Goal: Entertainment & Leisure: Browse casually

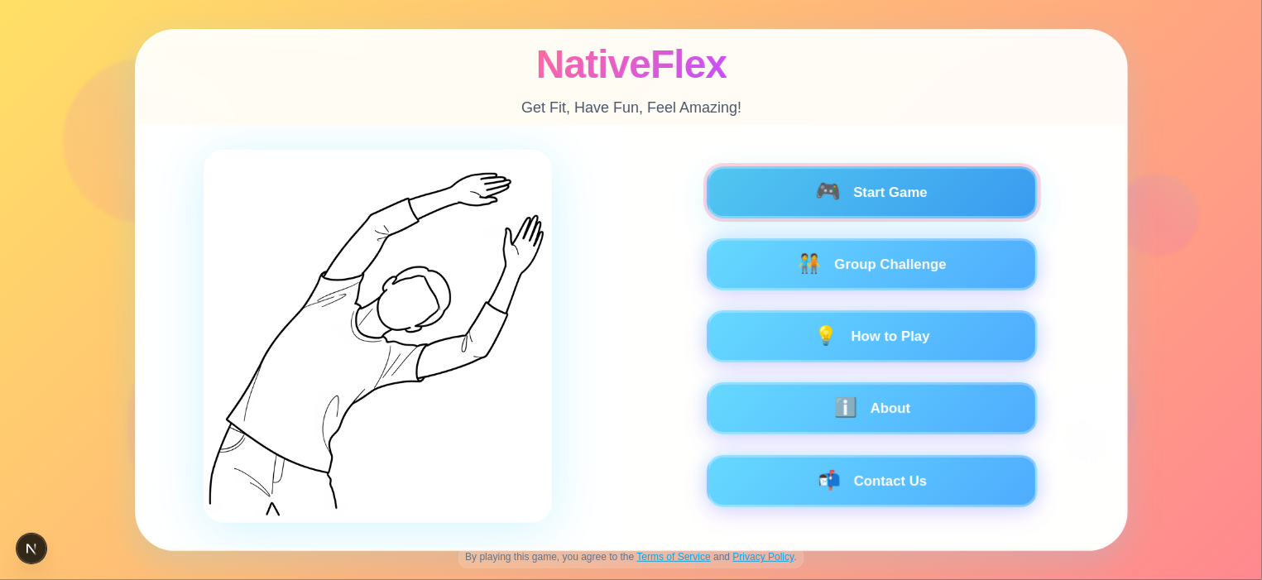
click at [806, 197] on button "🎮 Start Game" at bounding box center [871, 192] width 331 height 52
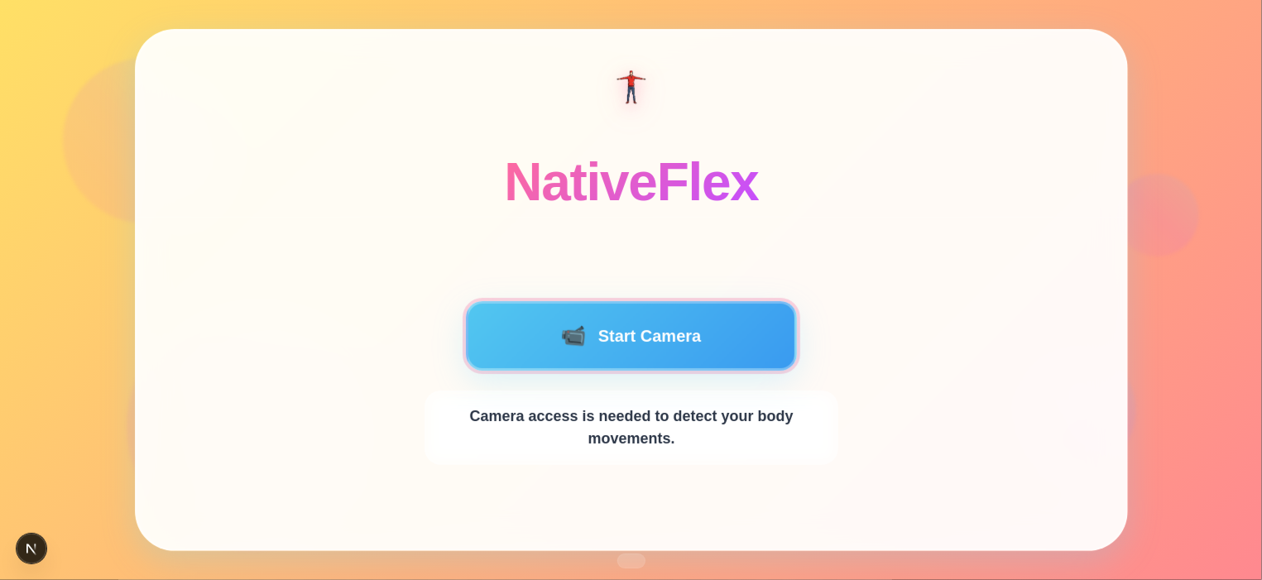
click at [600, 363] on button "📹 Start Camera" at bounding box center [631, 336] width 331 height 70
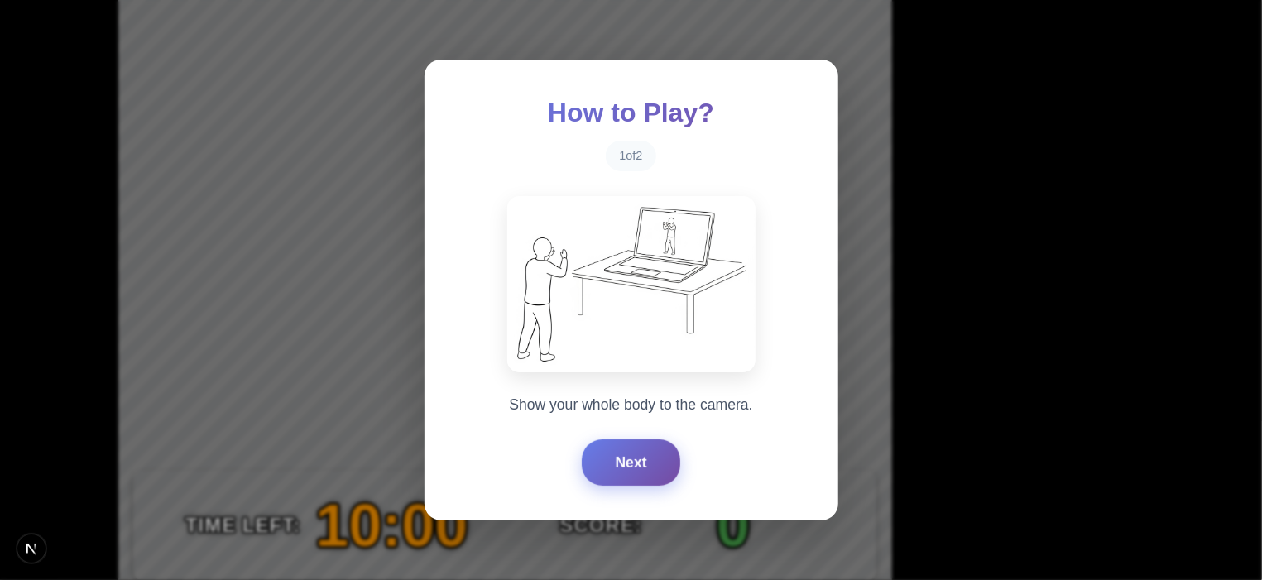
click at [619, 454] on button "Next" at bounding box center [631, 462] width 98 height 46
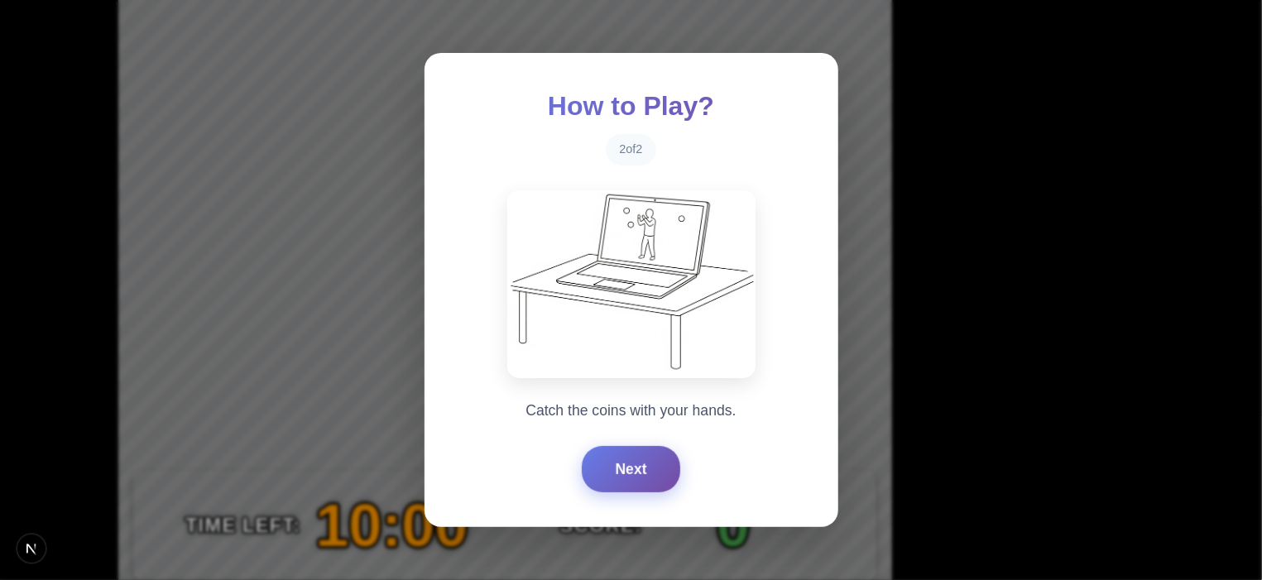
click at [620, 454] on button "Next" at bounding box center [631, 469] width 98 height 46
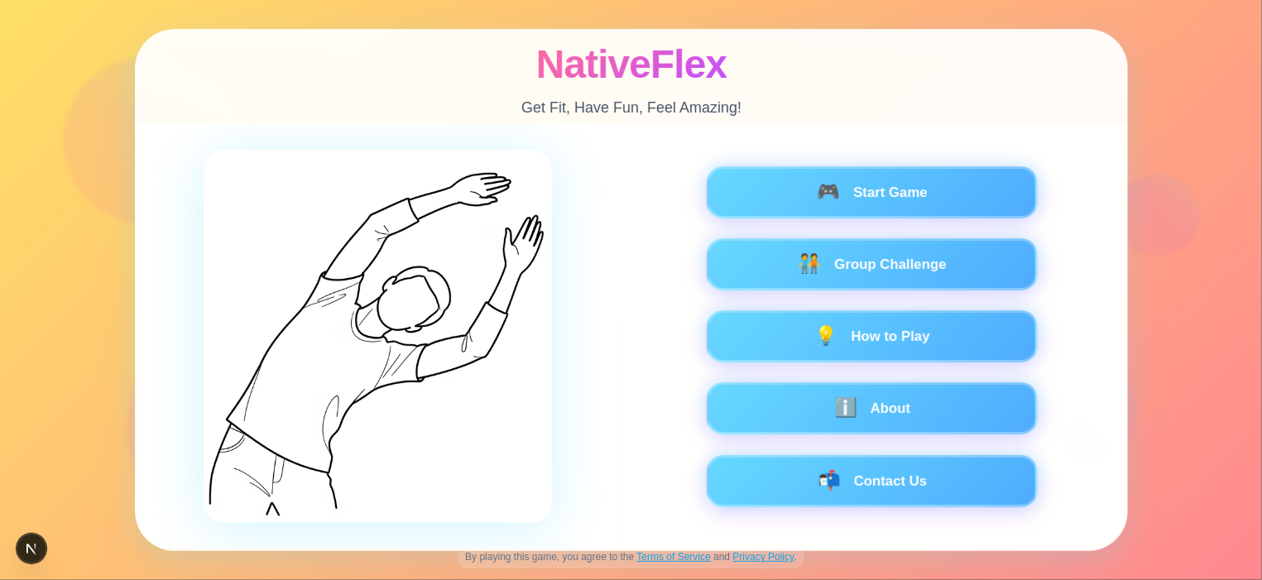
click at [864, 295] on div "🎮 Start Game 🧑‍🤝‍🧑 Group Challenge 💡 How to Play ℹ️ About 📬 Contact Us" at bounding box center [872, 336] width 414 height 341
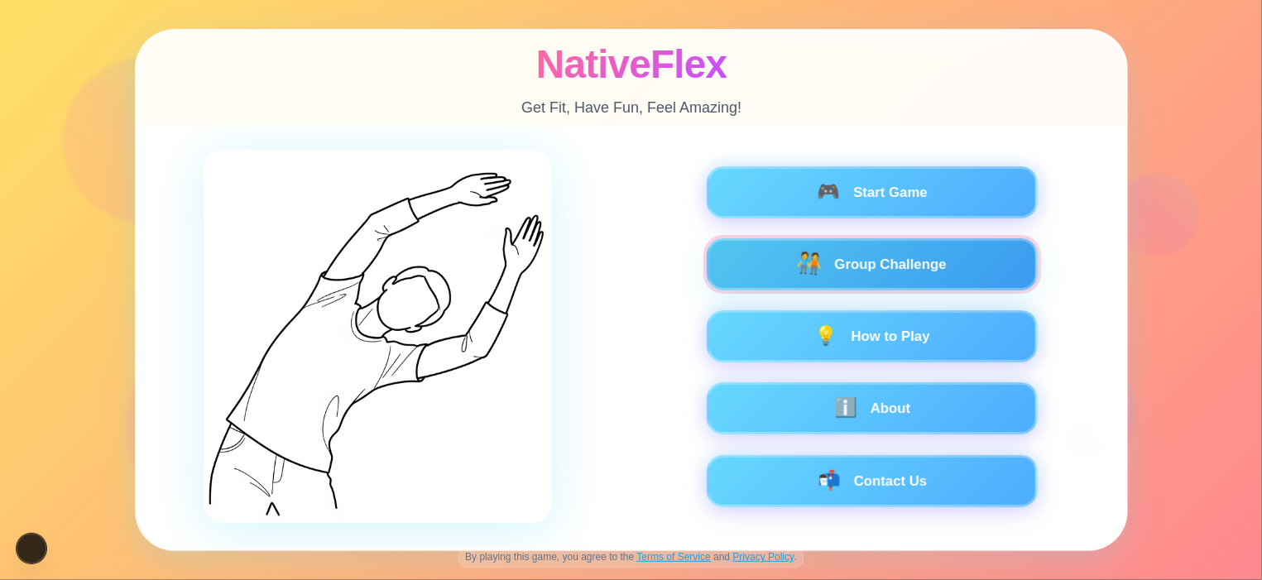
click at [840, 252] on button "🧑‍🤝‍🧑 Group Challenge" at bounding box center [871, 264] width 331 height 52
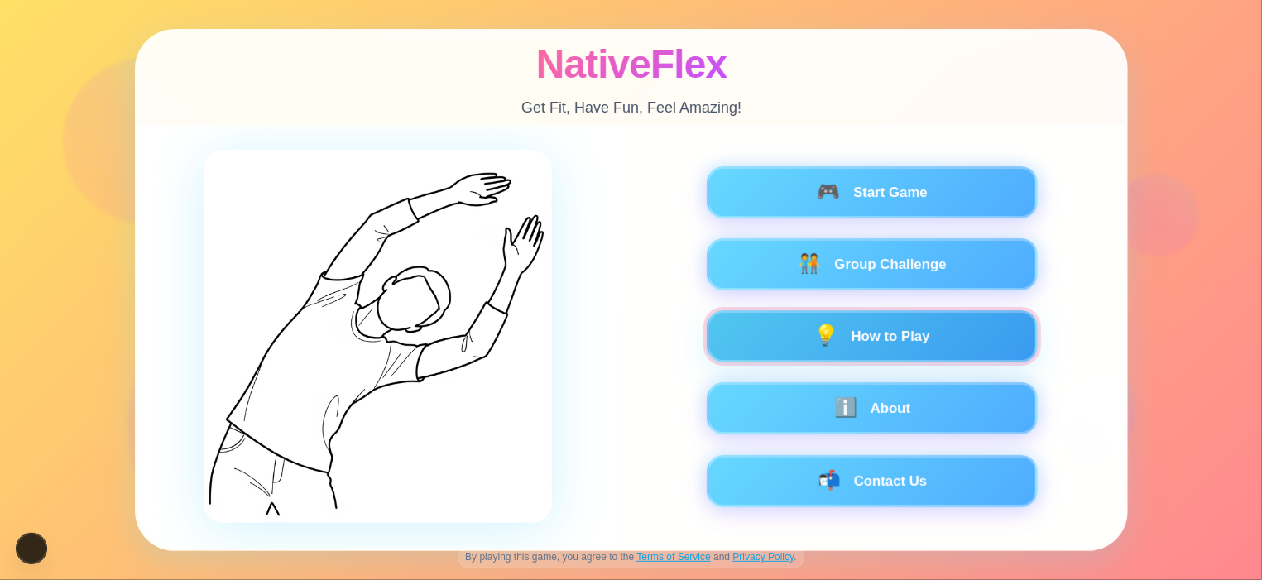
click at [759, 339] on button "💡 How to Play" at bounding box center [871, 336] width 331 height 52
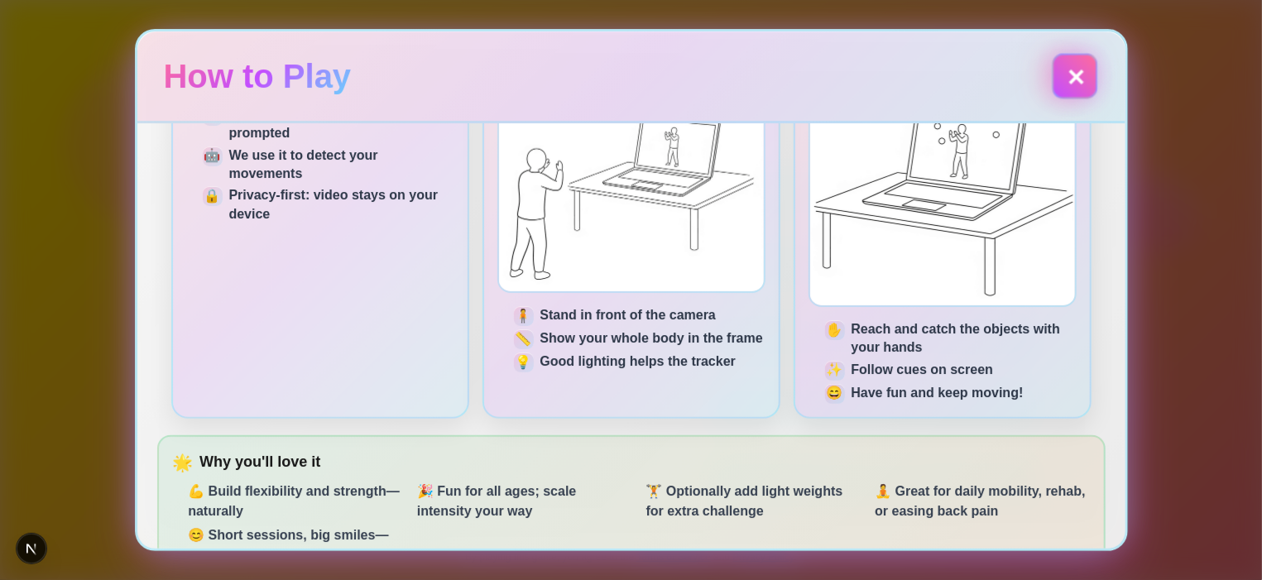
scroll to position [140, 0]
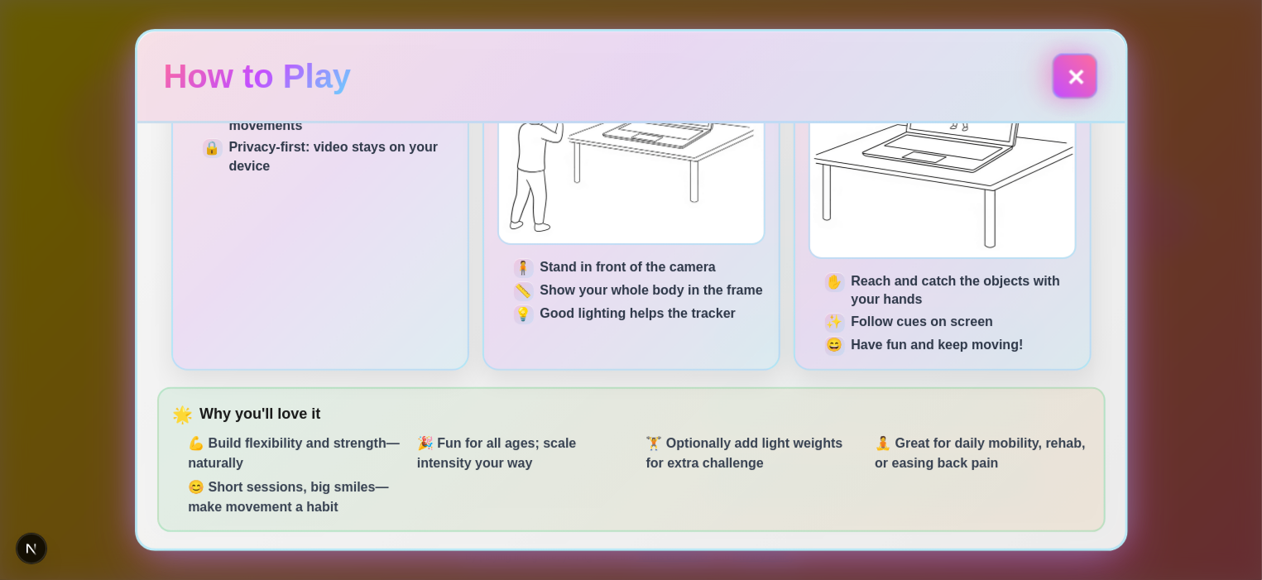
click at [1061, 70] on button "✕" at bounding box center [1075, 76] width 46 height 46
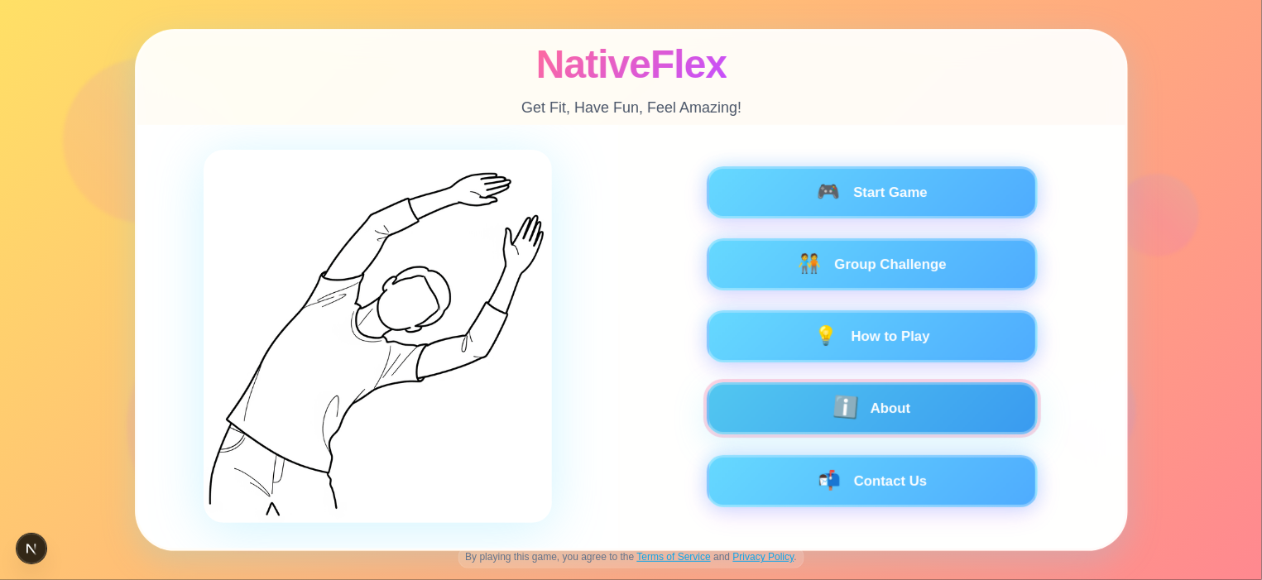
click at [910, 426] on button "ℹ️ About" at bounding box center [871, 408] width 331 height 52
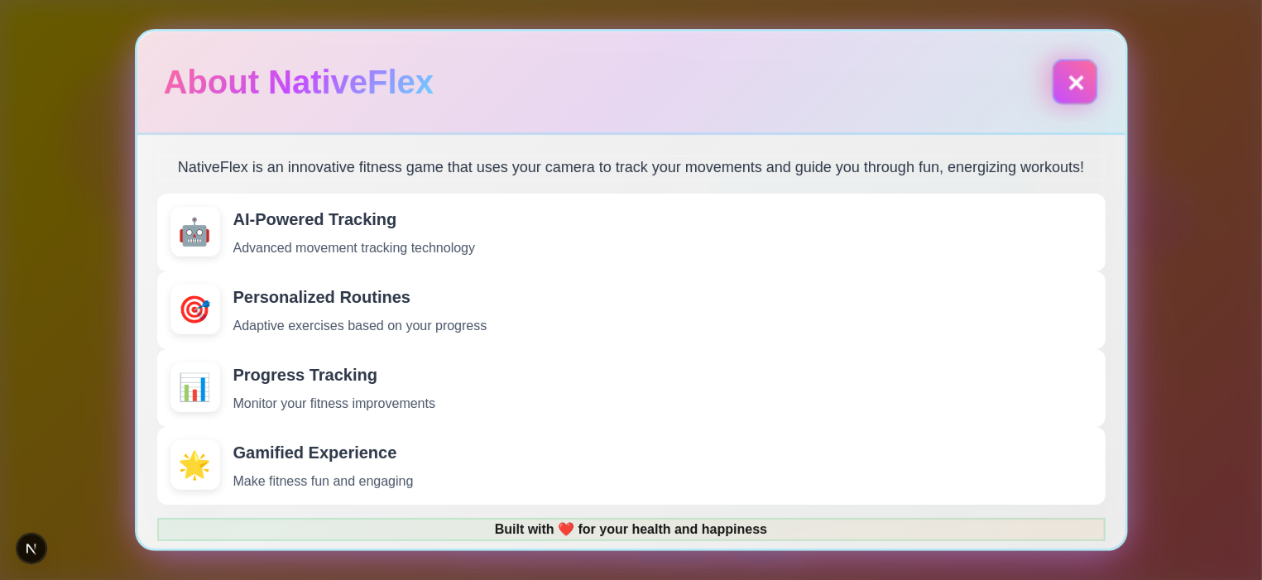
click at [1069, 76] on button "✕" at bounding box center [1075, 82] width 46 height 46
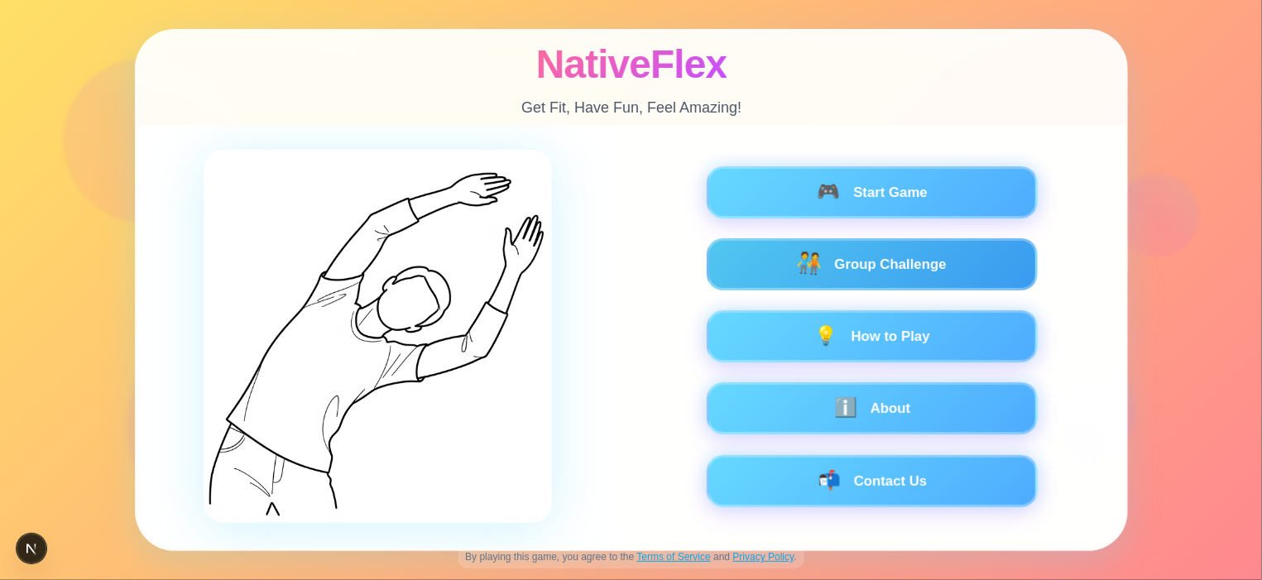
click at [854, 258] on button "🧑‍🤝‍🧑 Group Challenge" at bounding box center [871, 264] width 331 height 52
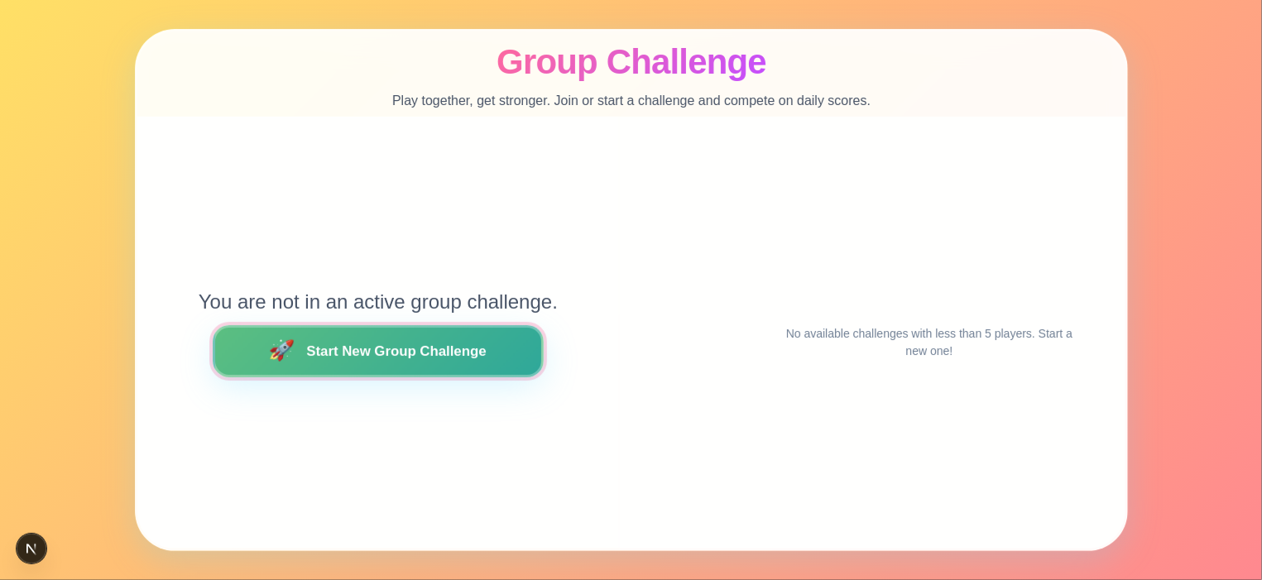
click at [366, 355] on button "🚀 Start New Group Challenge" at bounding box center [377, 351] width 331 height 52
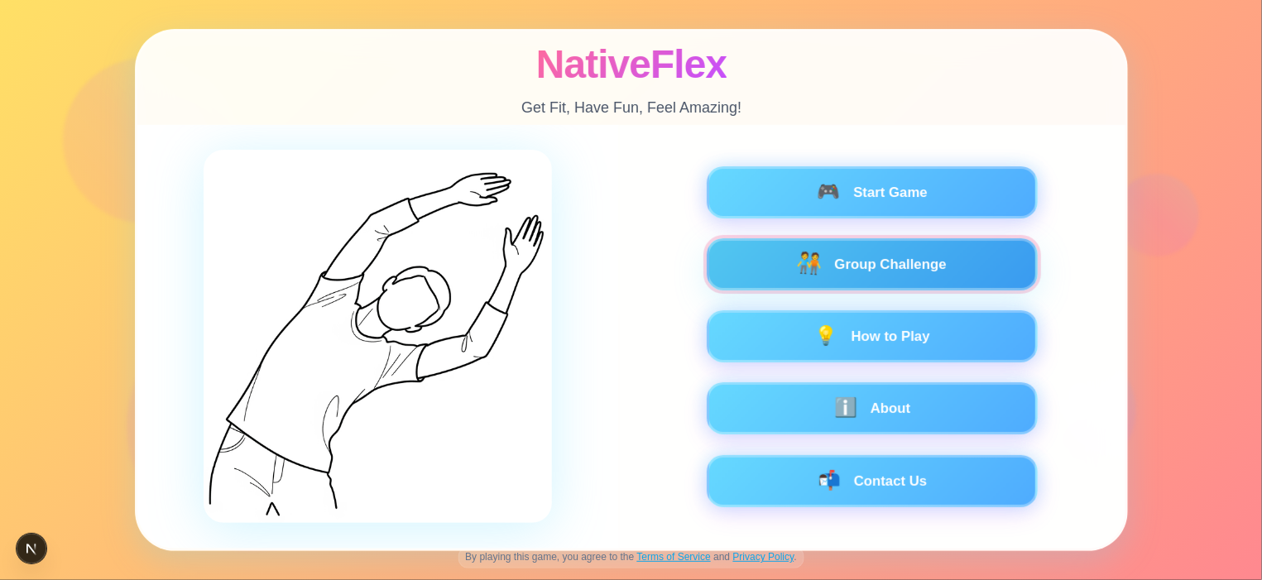
click at [830, 262] on button "🧑‍🤝‍🧑 Group Challenge" at bounding box center [871, 264] width 331 height 52
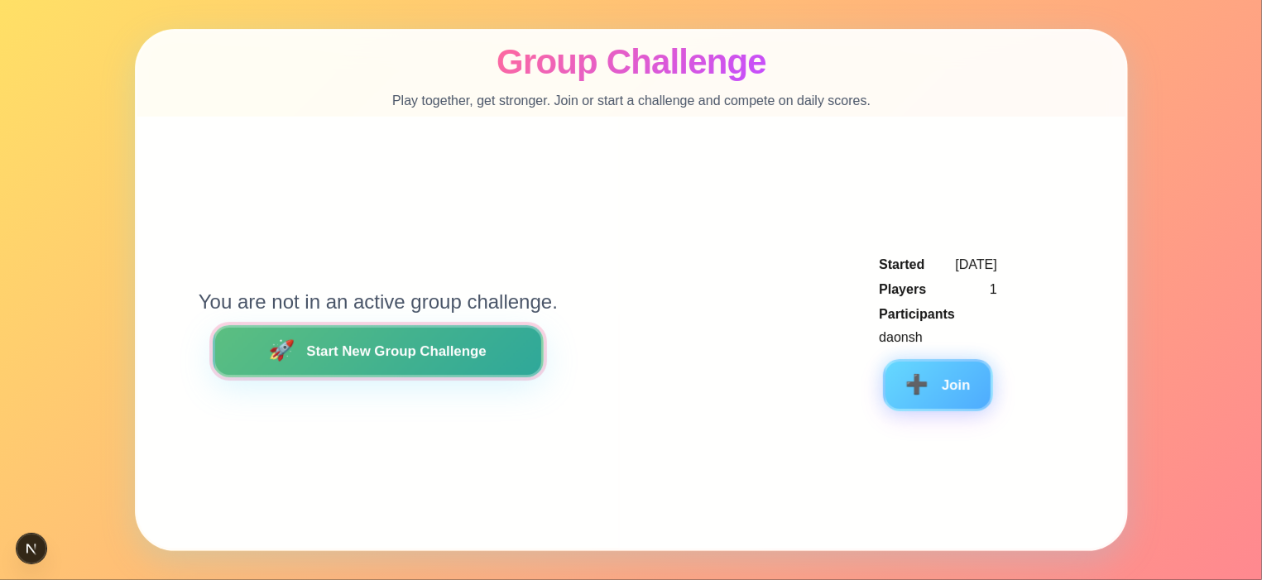
click at [458, 349] on button "🚀 Start New Group Challenge" at bounding box center [377, 351] width 331 height 52
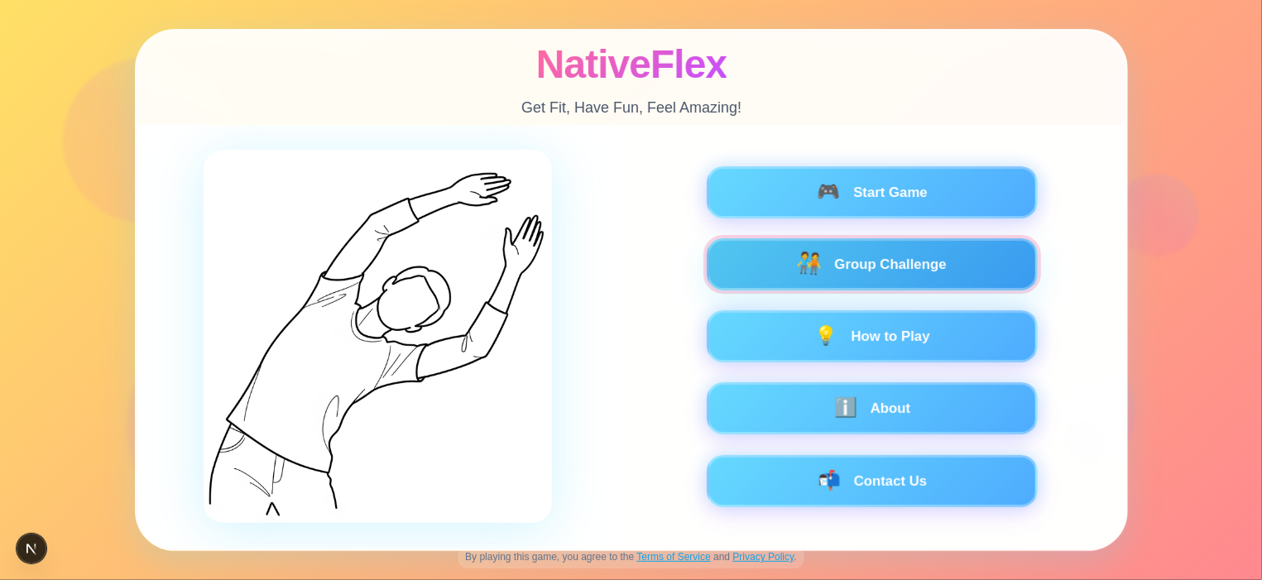
click at [966, 276] on button "🧑‍🤝‍🧑 Group Challenge" at bounding box center [871, 264] width 331 height 52
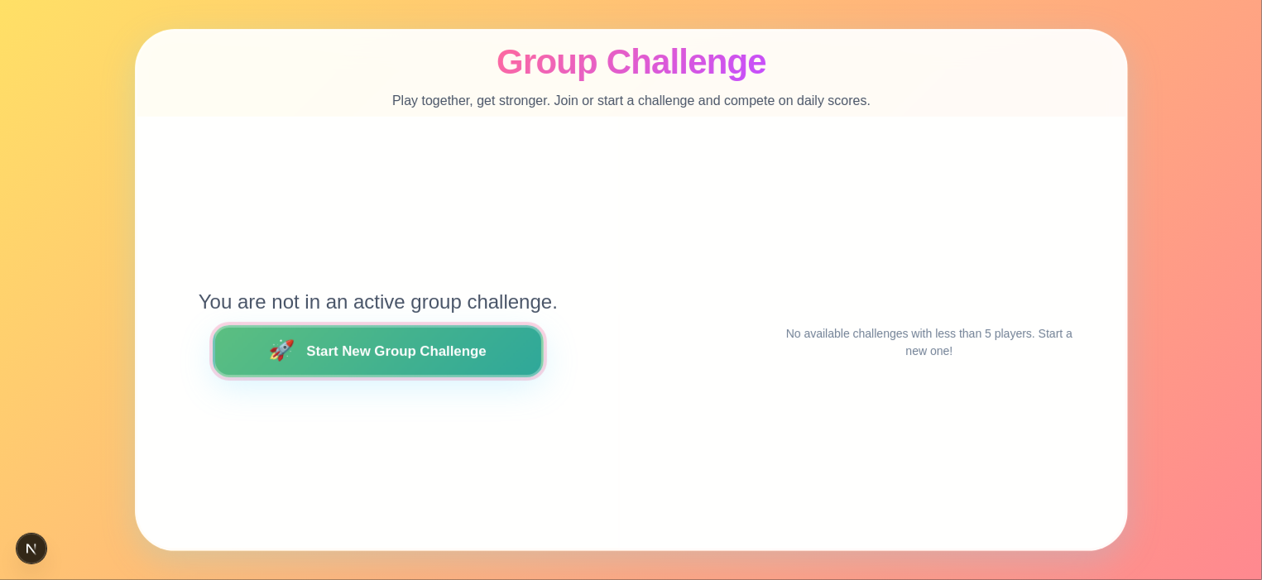
click at [411, 353] on button "🚀 Start New Group Challenge" at bounding box center [377, 351] width 331 height 52
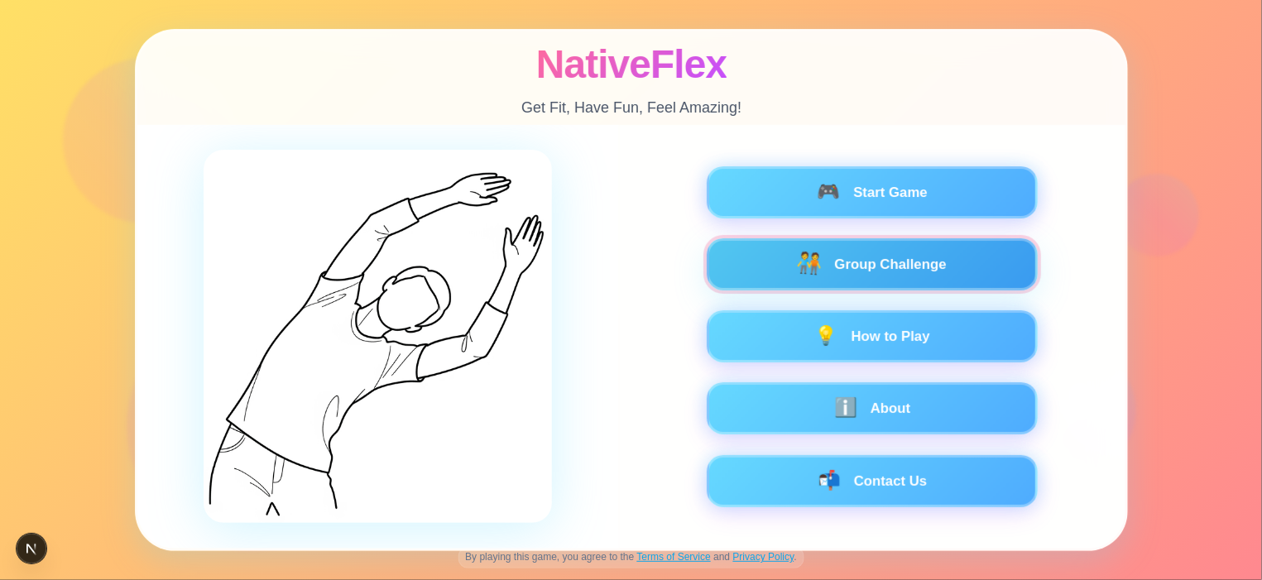
click at [859, 274] on button "🧑‍🤝‍🧑 Group Challenge" at bounding box center [871, 264] width 331 height 52
